Goal: Feedback & Contribution: Submit feedback/report problem

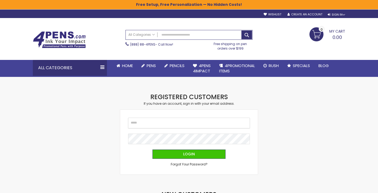
click at [145, 124] on input "Email" at bounding box center [189, 122] width 122 height 11
type input "**********"
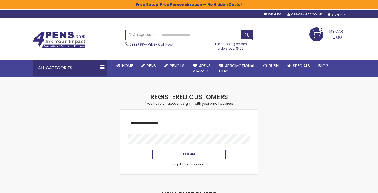
click at [189, 153] on span "Login" at bounding box center [189, 153] width 12 height 5
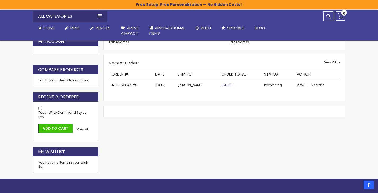
scroll to position [180, 0]
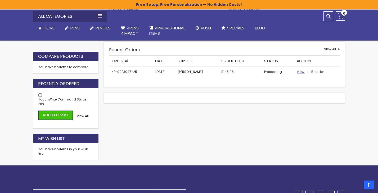
click at [299, 72] on span "View" at bounding box center [299, 71] width 7 height 4
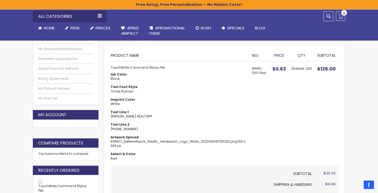
scroll to position [48, 0]
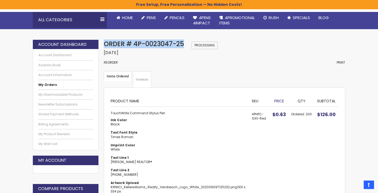
drag, startPoint x: 184, startPoint y: 42, endPoint x: 105, endPoint y: 42, distance: 79.1
click at [105, 42] on div "Order # 4P-0023047-25 Processing Order Date: August 25, 2025 Reorder Print" at bounding box center [224, 55] width 241 height 31
copy span "Order # 4P-0023047-25"
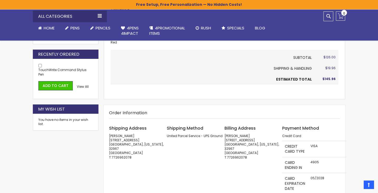
scroll to position [204, 0]
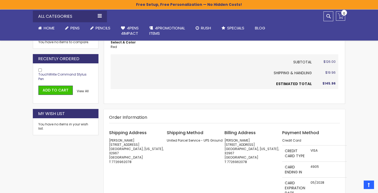
click at [59, 75] on span "TouchWrite Command Stylus Pen" at bounding box center [62, 76] width 48 height 9
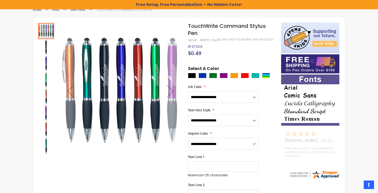
scroll to position [74, 0]
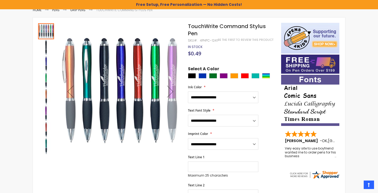
click at [171, 89] on div "Next" at bounding box center [169, 91] width 21 height 21
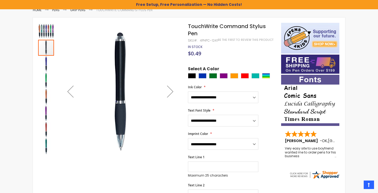
click at [171, 89] on div "Next" at bounding box center [169, 91] width 21 height 21
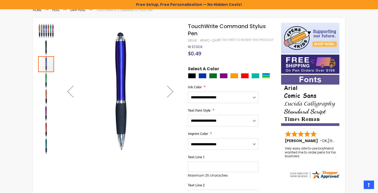
click at [171, 89] on div "Next" at bounding box center [169, 91] width 21 height 21
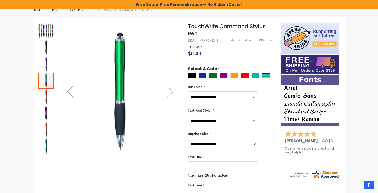
click at [171, 89] on div "Next" at bounding box center [169, 91] width 21 height 21
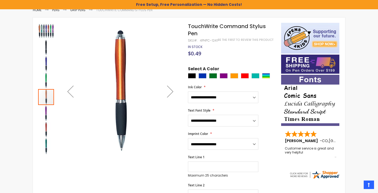
click at [171, 89] on div "Next" at bounding box center [169, 91] width 21 height 21
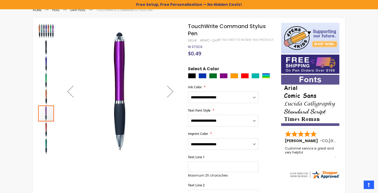
click at [171, 89] on div "Next" at bounding box center [169, 91] width 21 height 21
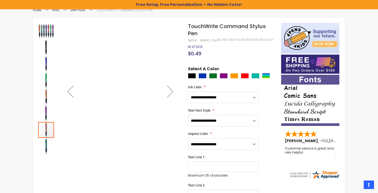
click at [171, 89] on div "Next" at bounding box center [169, 91] width 21 height 21
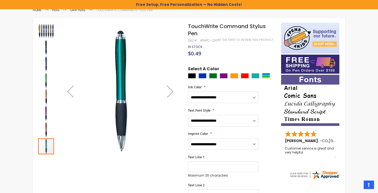
click at [171, 89] on div "Next" at bounding box center [169, 91] width 21 height 21
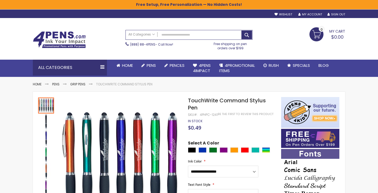
scroll to position [1, 0]
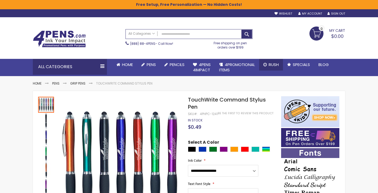
click at [269, 65] on span "Rush" at bounding box center [273, 65] width 10 height 6
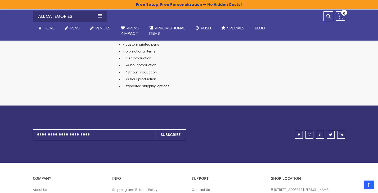
scroll to position [808, 0]
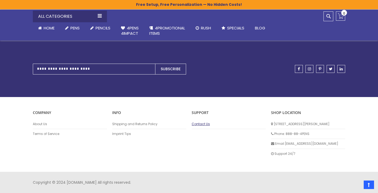
click at [200, 123] on link "Contact Us" at bounding box center [228, 124] width 74 height 4
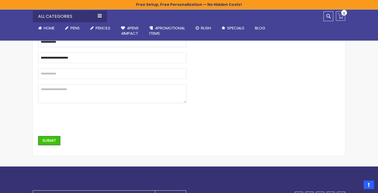
scroll to position [85, 0]
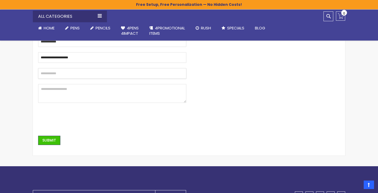
click at [48, 76] on input "text" at bounding box center [112, 73] width 148 height 11
type input "**********"
click at [47, 89] on textarea at bounding box center [112, 93] width 148 height 19
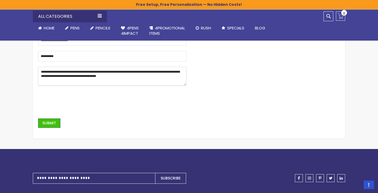
scroll to position [114, 0]
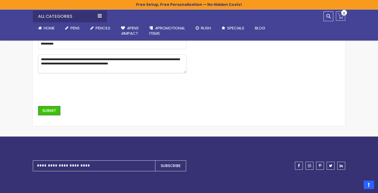
paste textarea "**********"
click at [142, 63] on textarea "**********" at bounding box center [112, 63] width 148 height 19
click at [51, 68] on textarea "**********" at bounding box center [112, 63] width 148 height 19
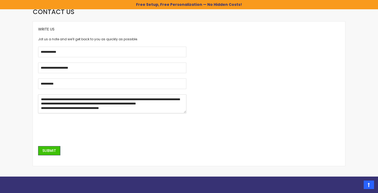
scroll to position [74, 0]
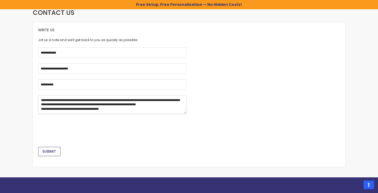
type textarea "**********"
click at [47, 153] on span "Submit" at bounding box center [49, 150] width 14 height 5
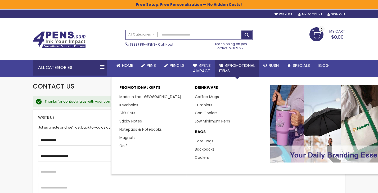
click at [233, 67] on span "4PROMOTIONAL ITEMS" at bounding box center [237, 67] width 36 height 11
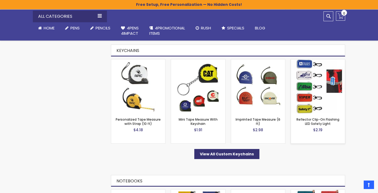
scroll to position [730, 0]
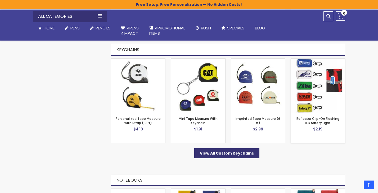
click at [318, 93] on img at bounding box center [318, 85] width 54 height 54
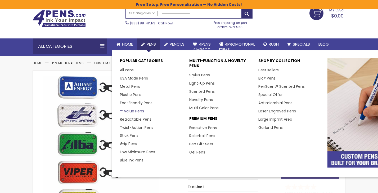
scroll to position [22, 0]
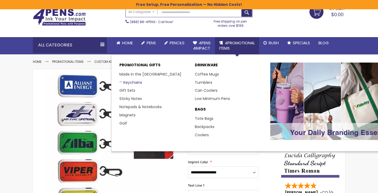
click at [131, 84] on link "Keychains" at bounding box center [130, 82] width 23 height 5
